Goal: Task Accomplishment & Management: Manage account settings

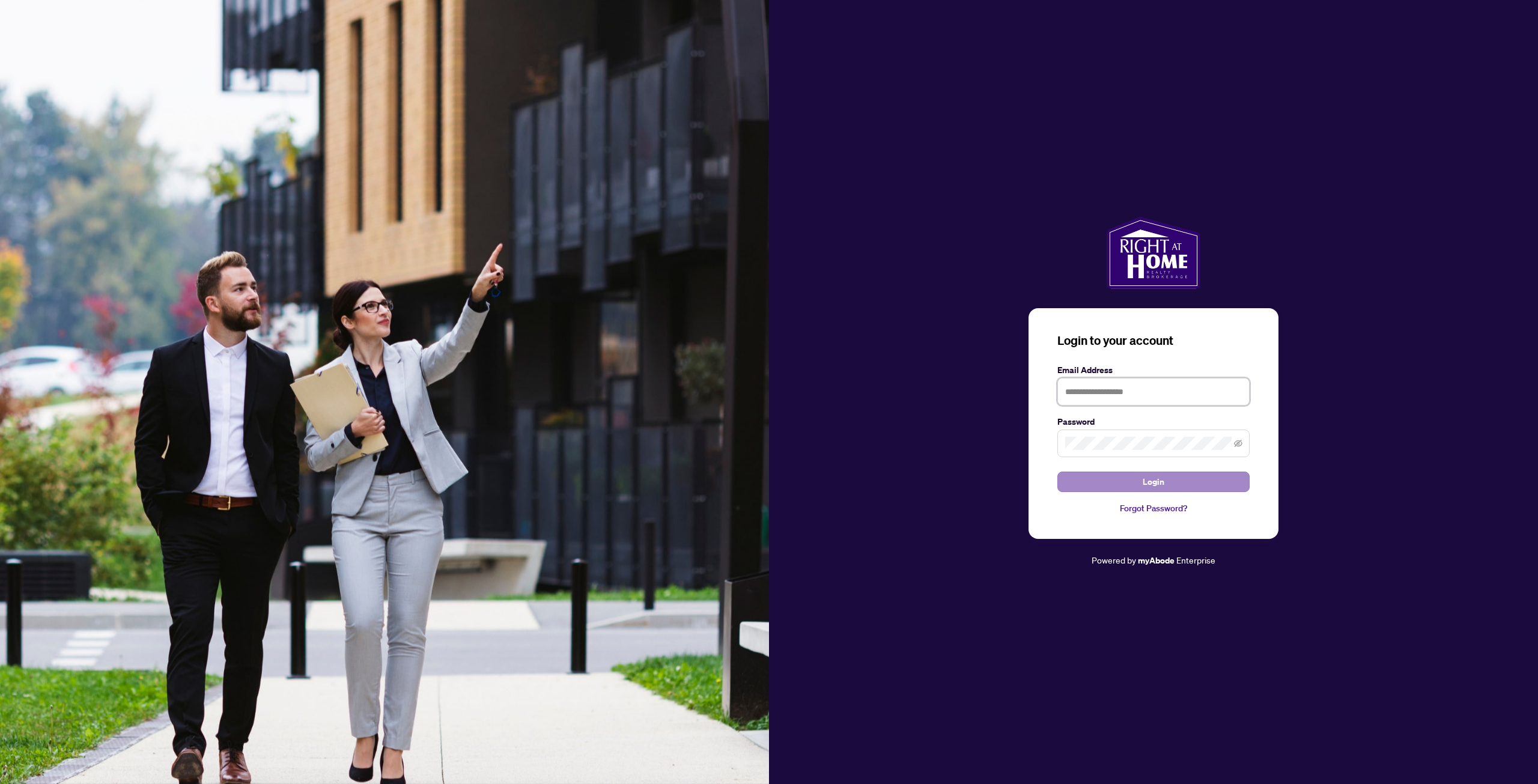
type input "**********"
click at [1128, 485] on button "Login" at bounding box center [1153, 482] width 192 height 20
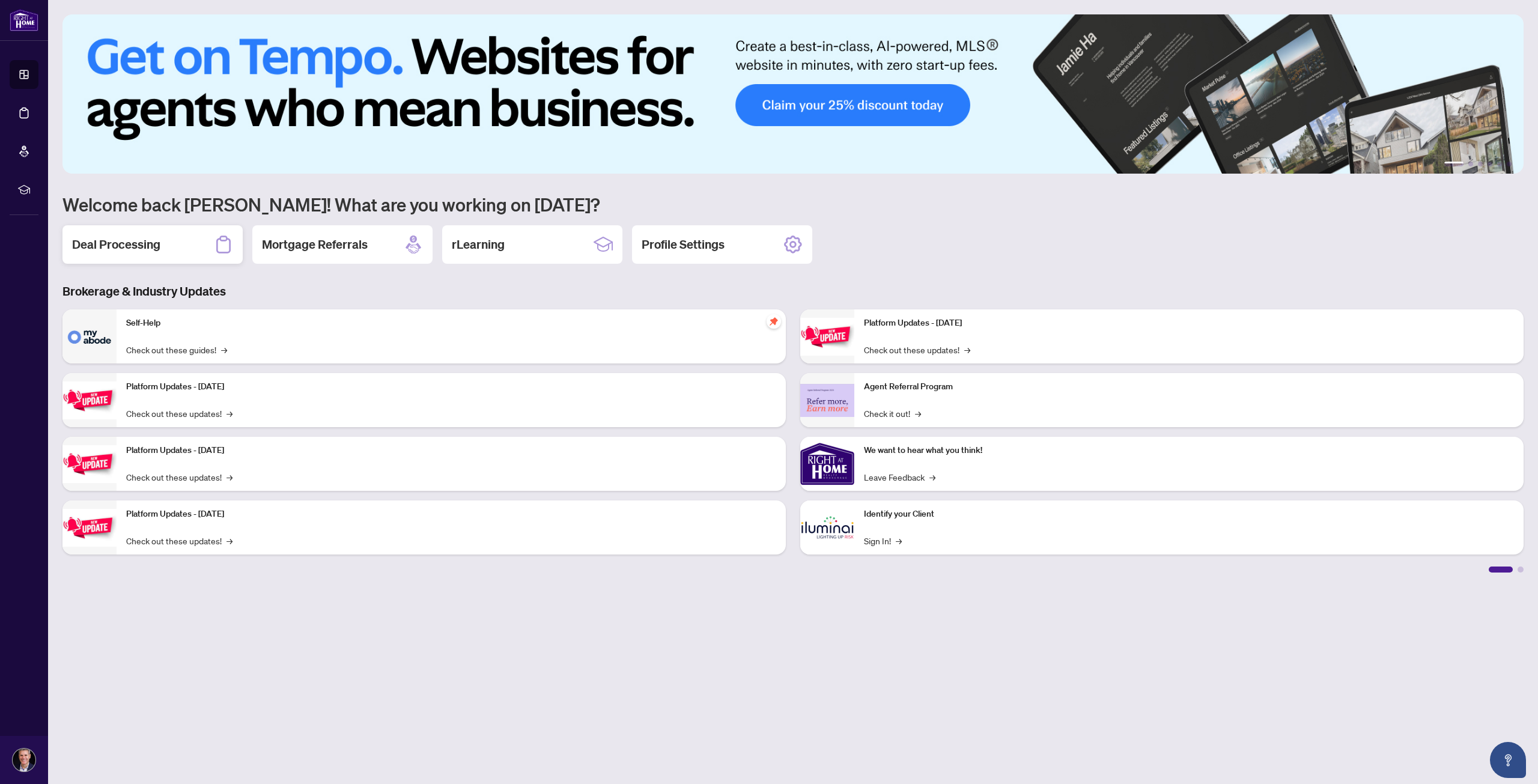
click at [169, 243] on div "Deal Processing" at bounding box center [153, 244] width 180 height 39
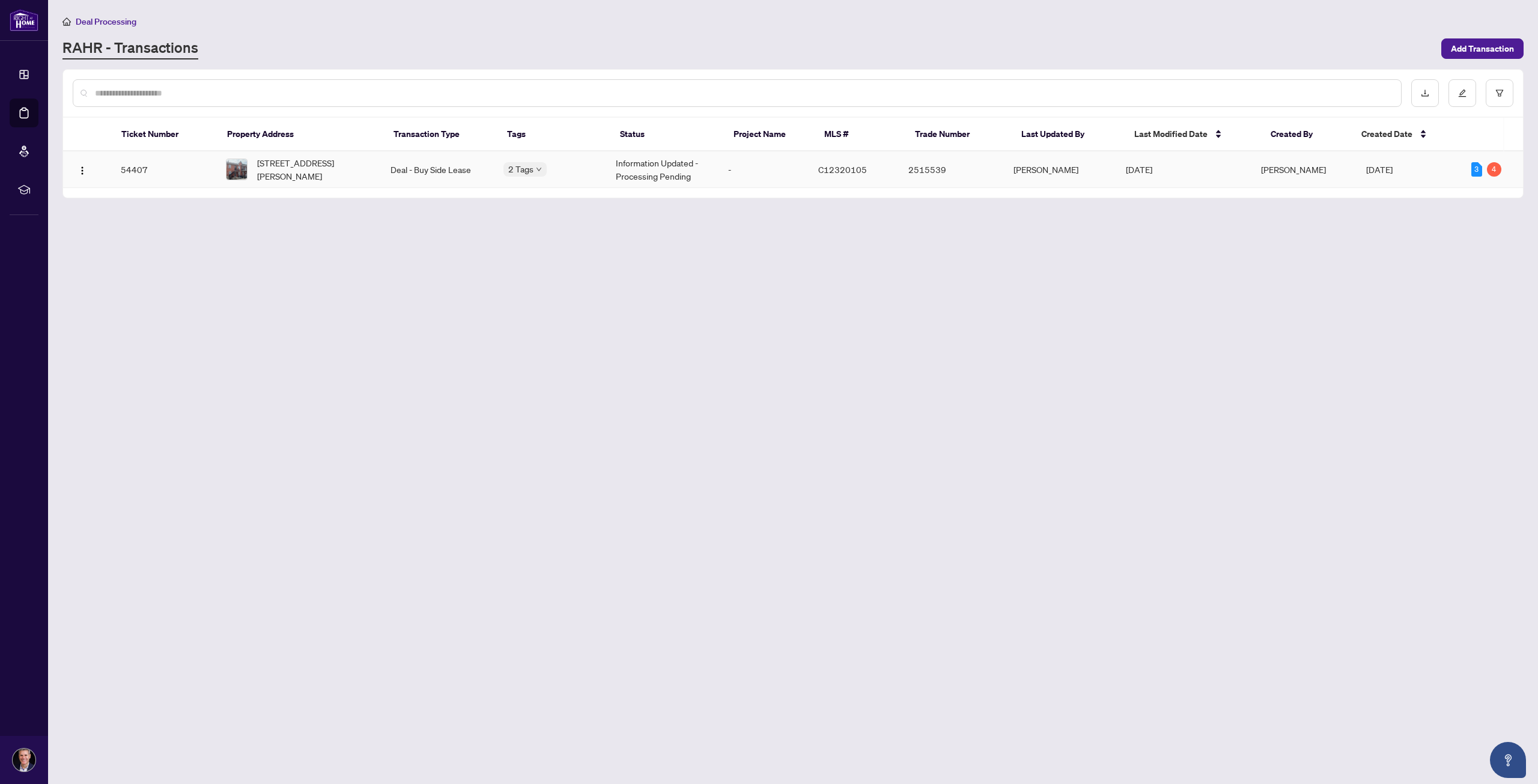
click at [648, 180] on td "Information Updated - Processing Pending" at bounding box center [662, 169] width 112 height 36
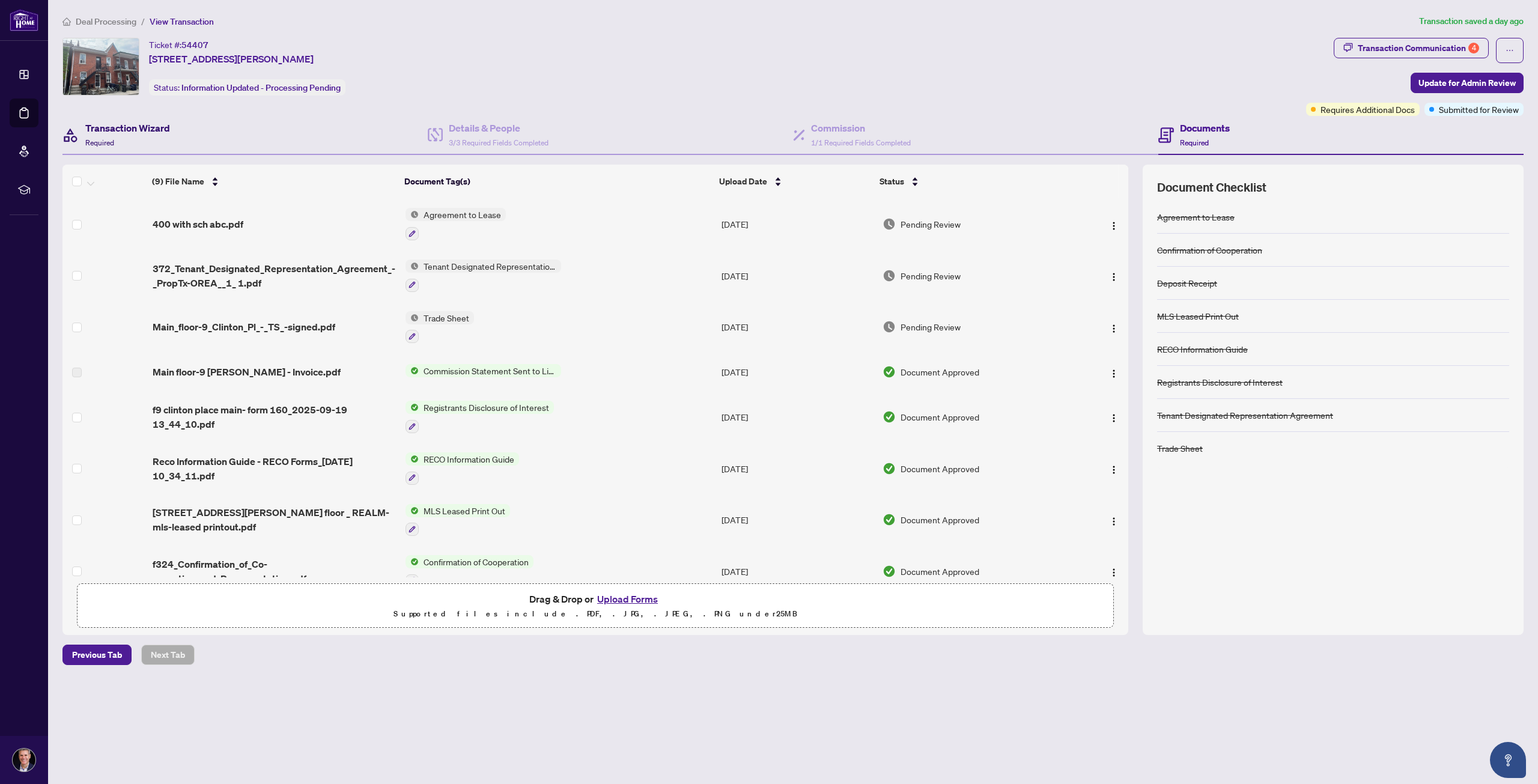
click at [163, 126] on h4 "Transaction Wizard" at bounding box center [127, 128] width 85 height 15
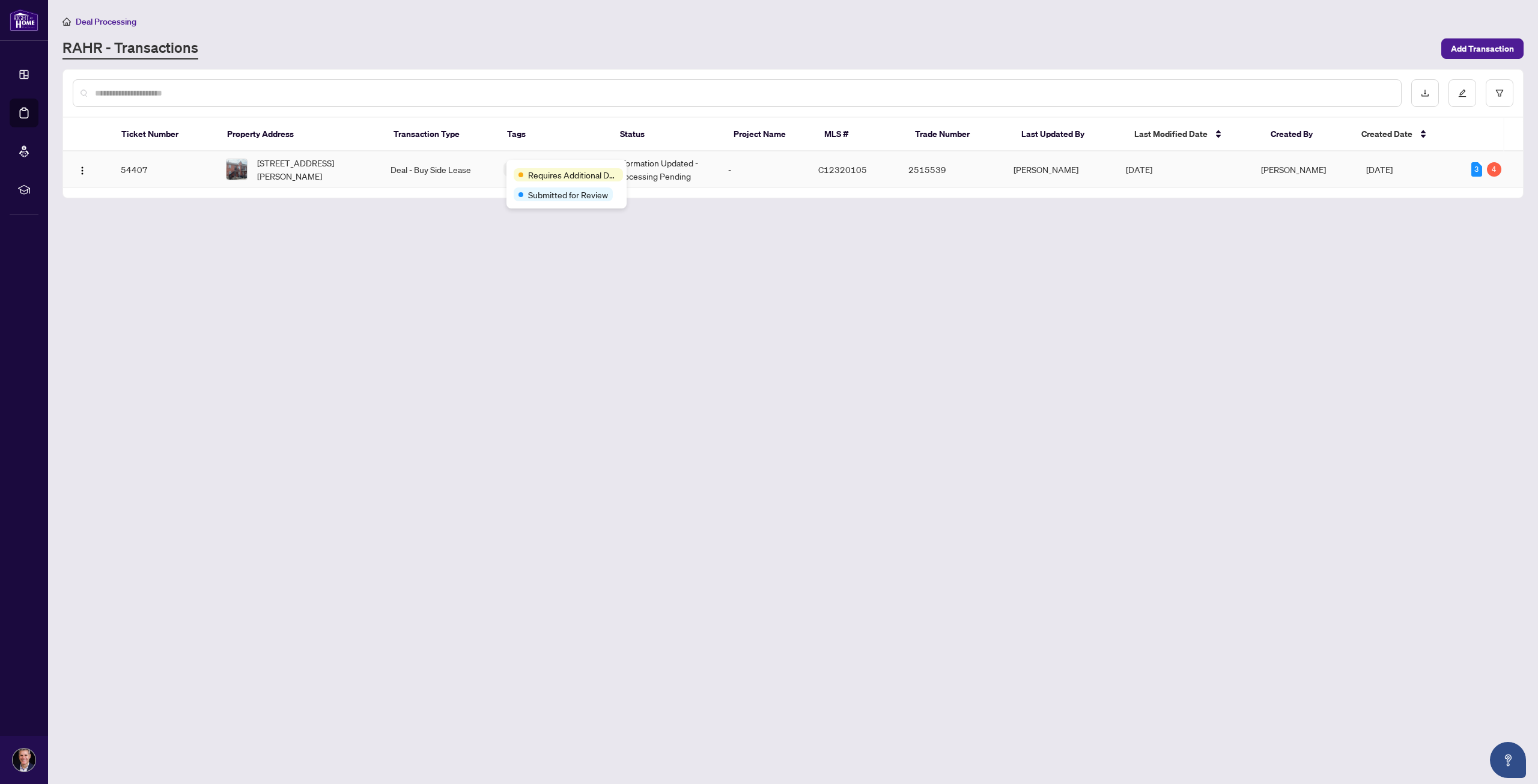
click at [527, 168] on div "Requires Additional Docs" at bounding box center [568, 174] width 109 height 13
click at [1471, 170] on div "3" at bounding box center [1477, 169] width 11 height 15
click at [234, 248] on main "Deal Processing RAHR - Transactions Add Transaction Ticket Number Property Addr…" at bounding box center [793, 392] width 1490 height 784
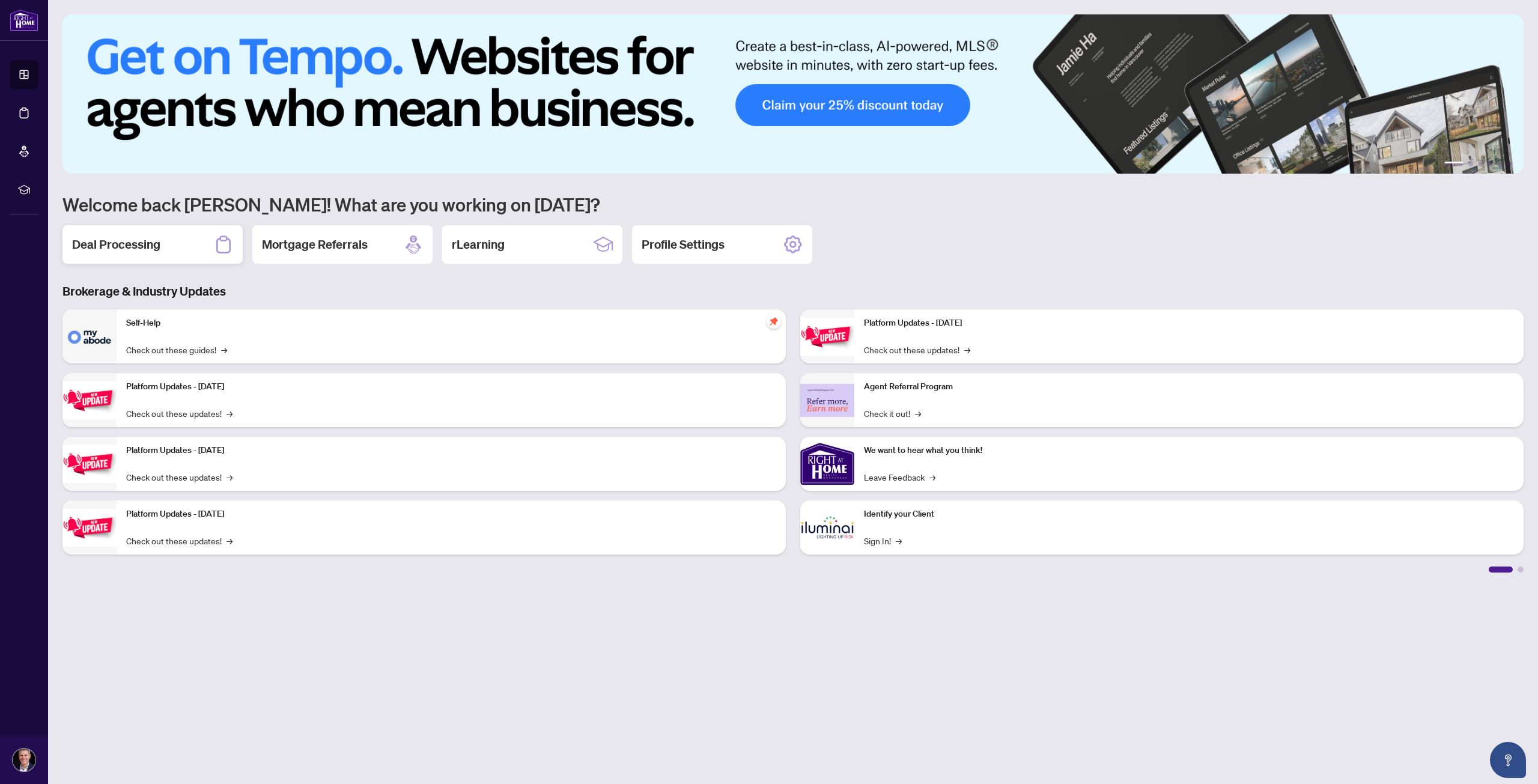
click at [188, 247] on div "Deal Processing" at bounding box center [153, 244] width 180 height 39
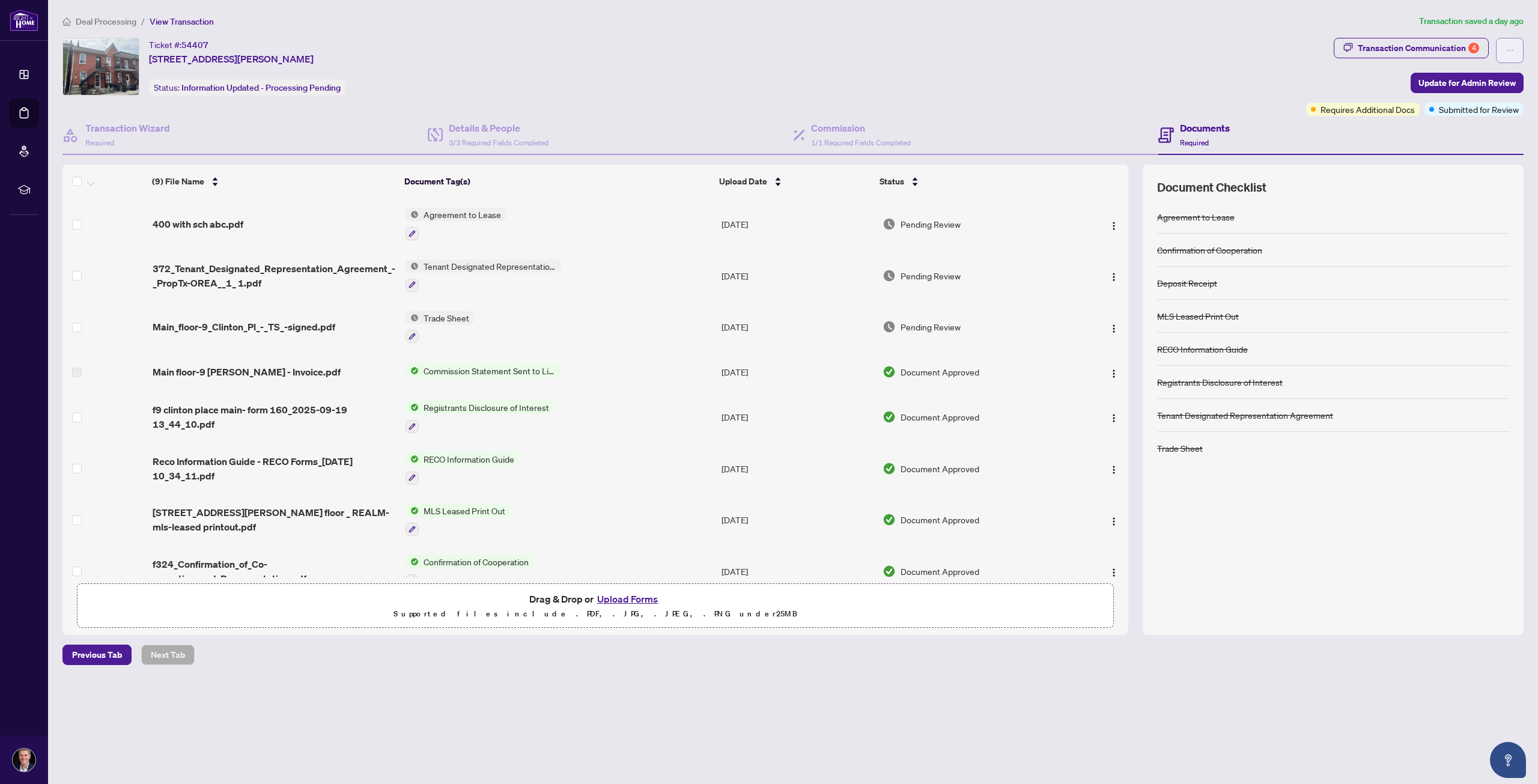
click at [1508, 41] on span "button" at bounding box center [1509, 50] width 9 height 19
